Goal: Task Accomplishment & Management: Manage account settings

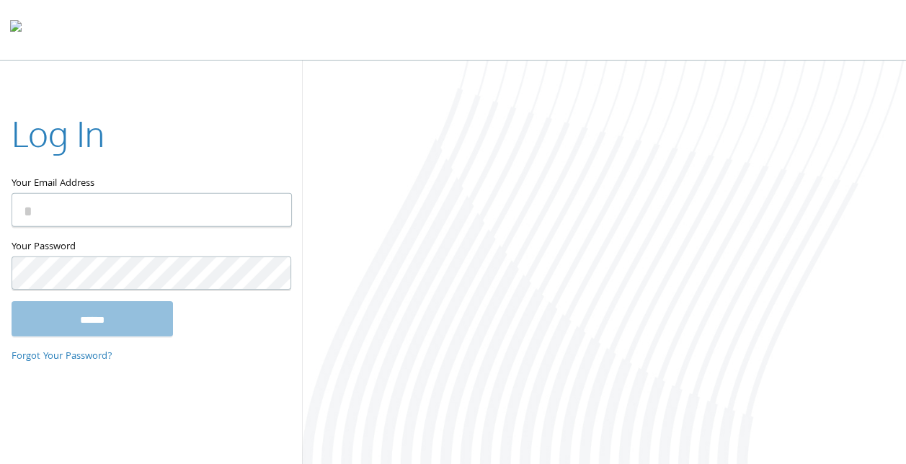
type input "**********"
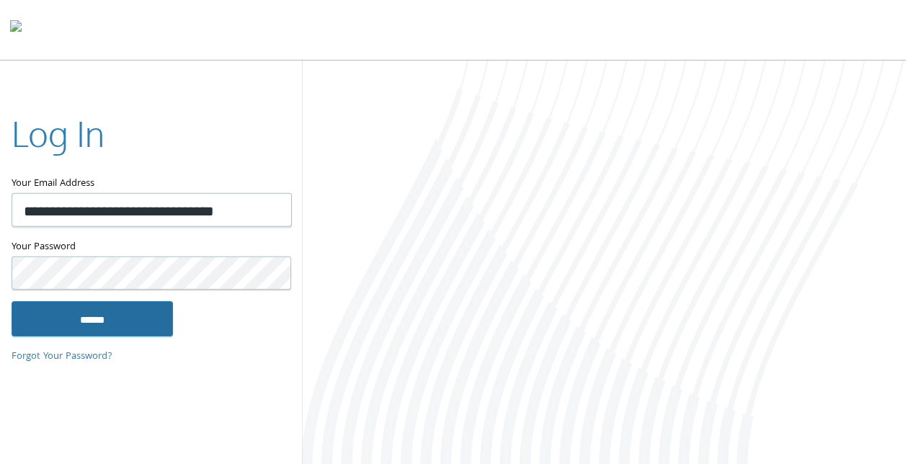
click at [59, 308] on input "******" at bounding box center [93, 318] width 162 height 35
